Goal: Task Accomplishment & Management: Use online tool/utility

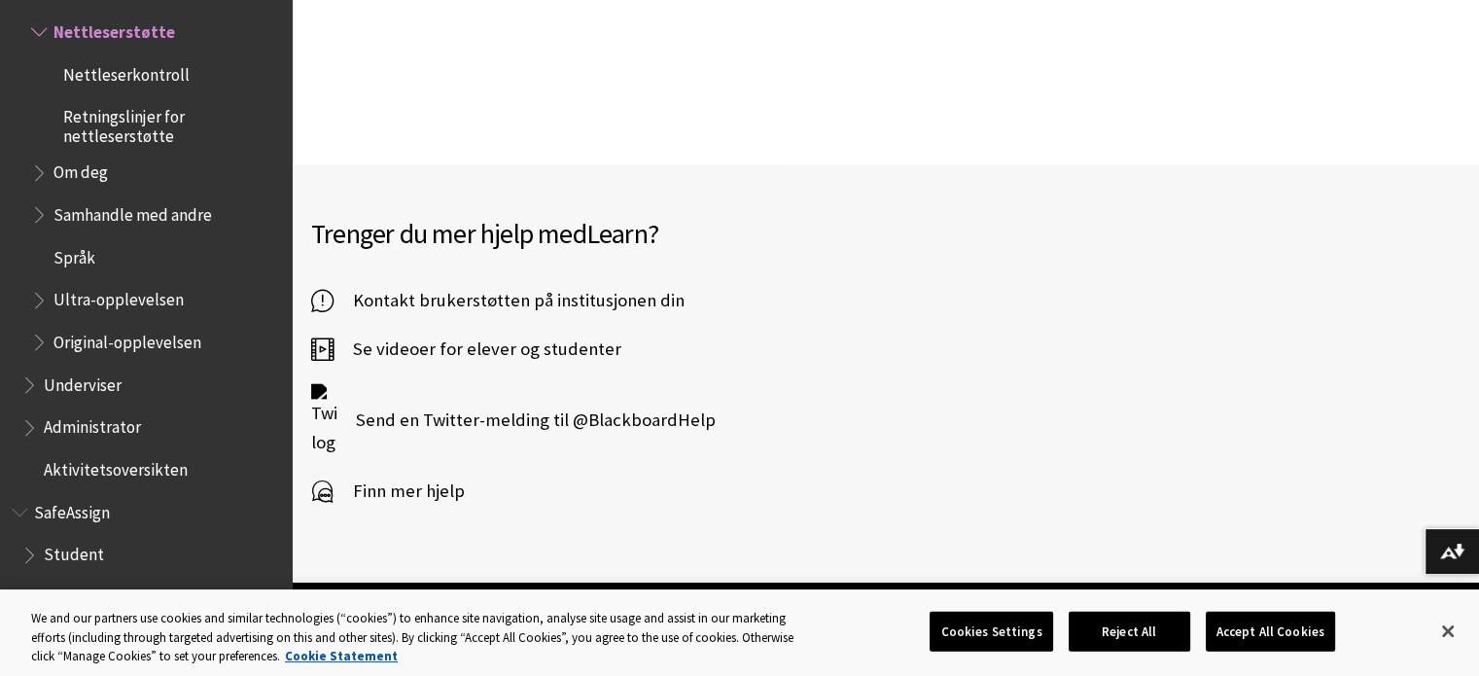
scroll to position [2063, 0]
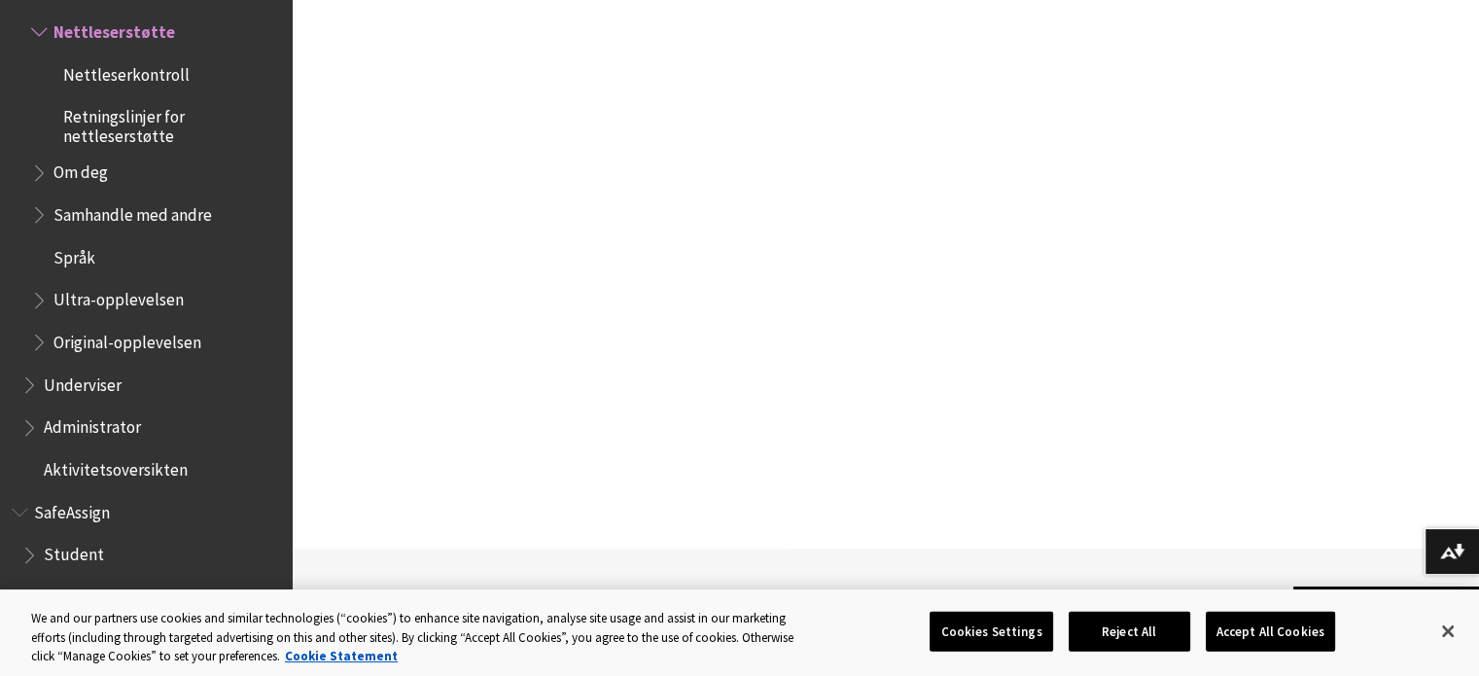
click at [143, 85] on span "Nettleserkontroll" at bounding box center [126, 71] width 126 height 26
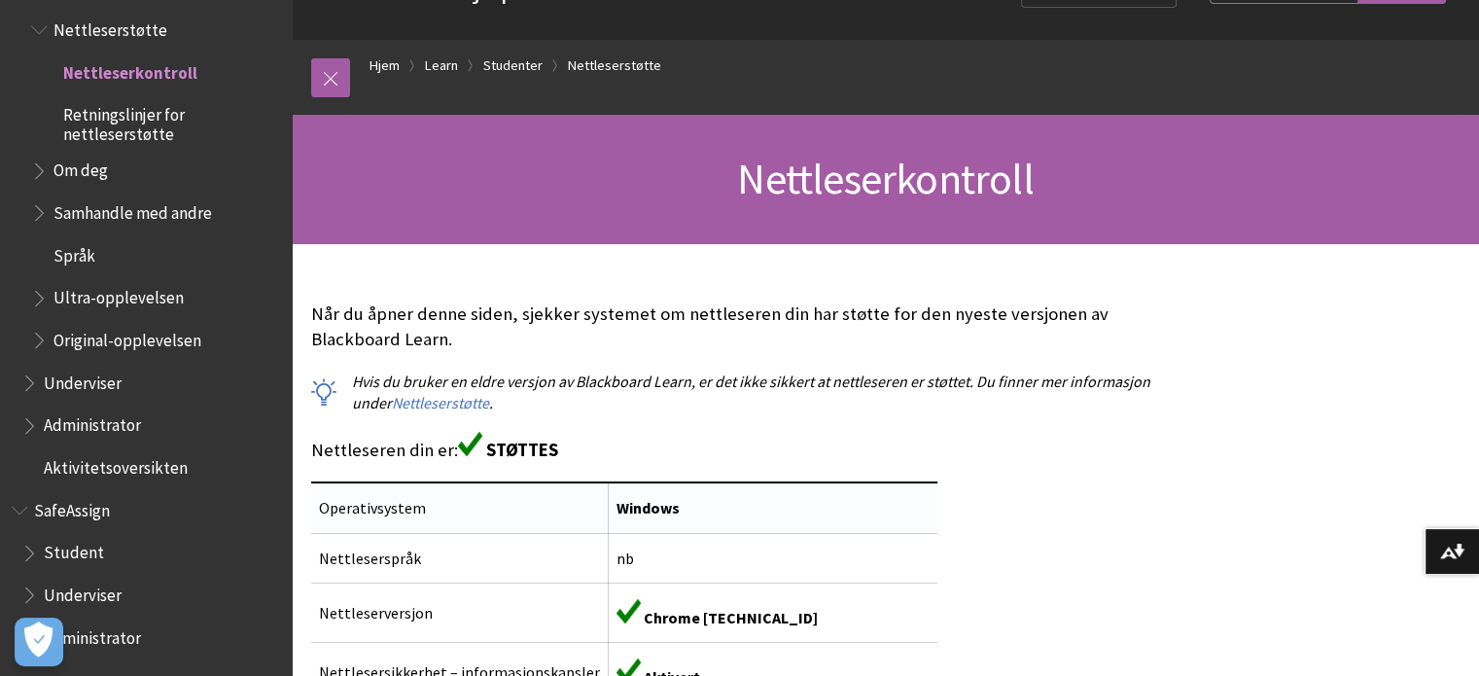
scroll to position [97, 0]
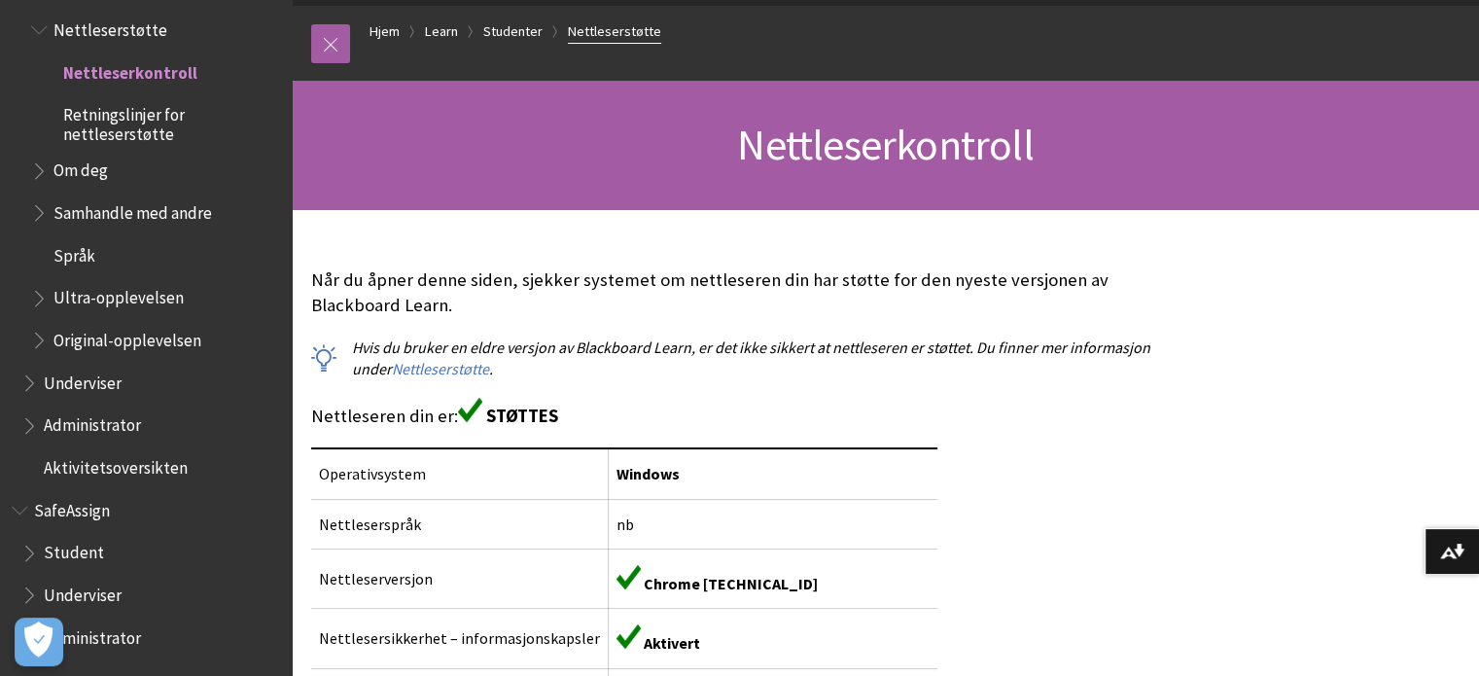
click at [615, 34] on link "Nettleserstøtte" at bounding box center [614, 31] width 93 height 24
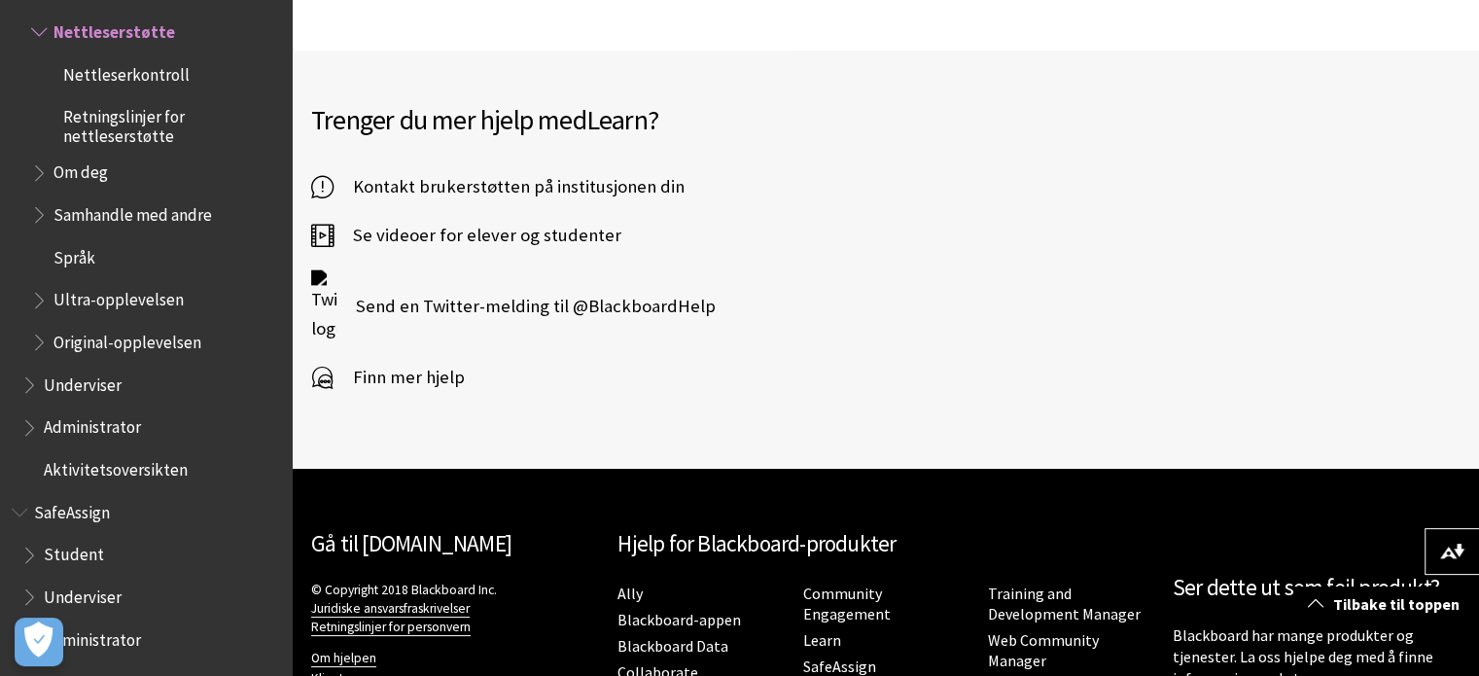
scroll to position [2646, 0]
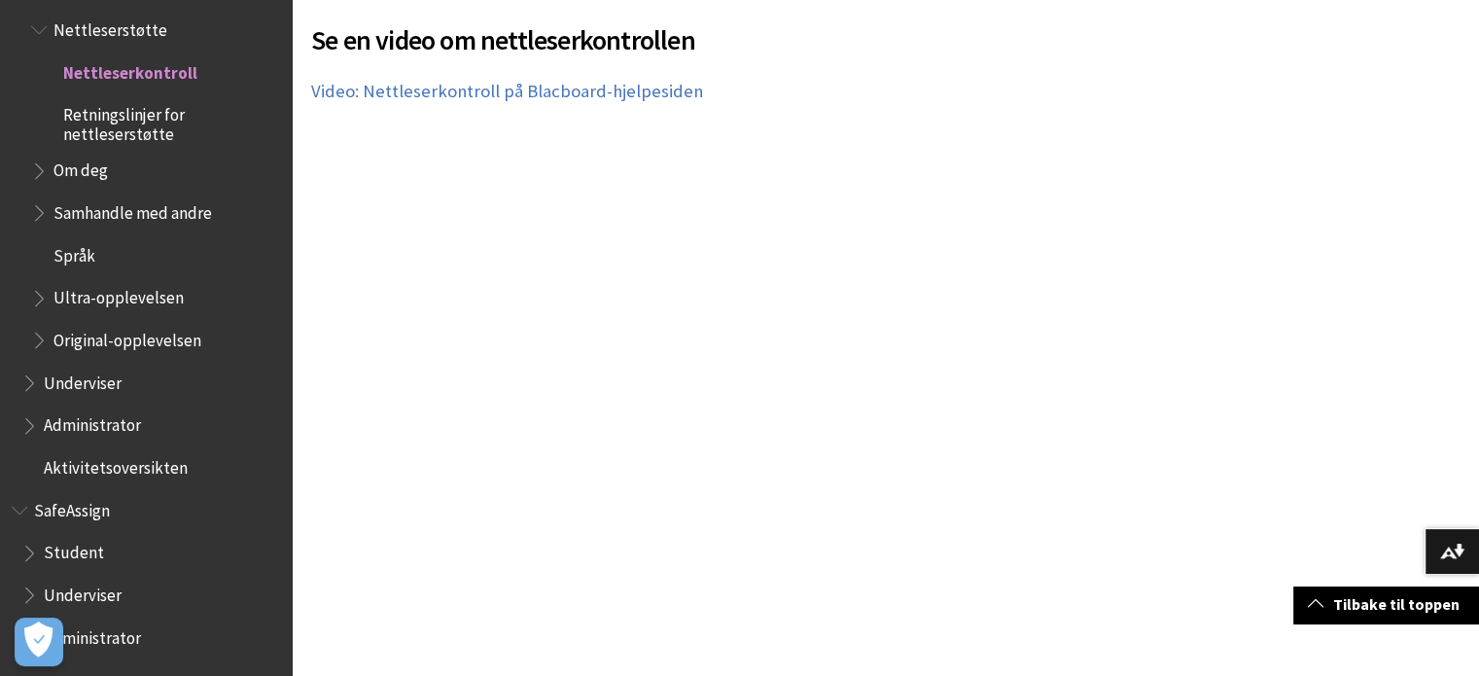
scroll to position [1264, 0]
